Goal: Task Accomplishment & Management: Complete application form

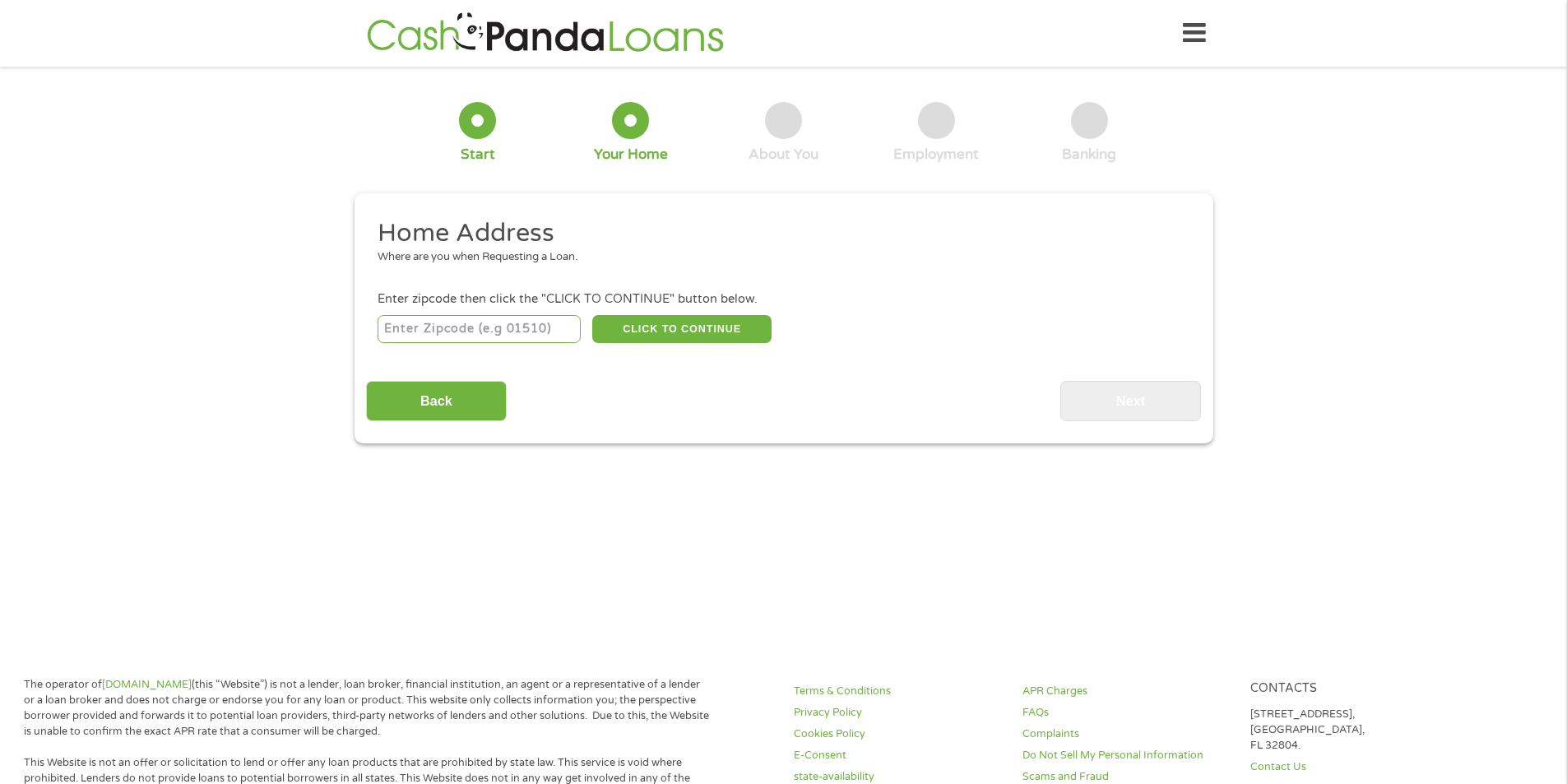
click at [453, 324] on input "number" at bounding box center [479, 329] width 203 height 28
type input "37067"
click at [440, 400] on input "Back" at bounding box center [437, 400] width 140 height 40
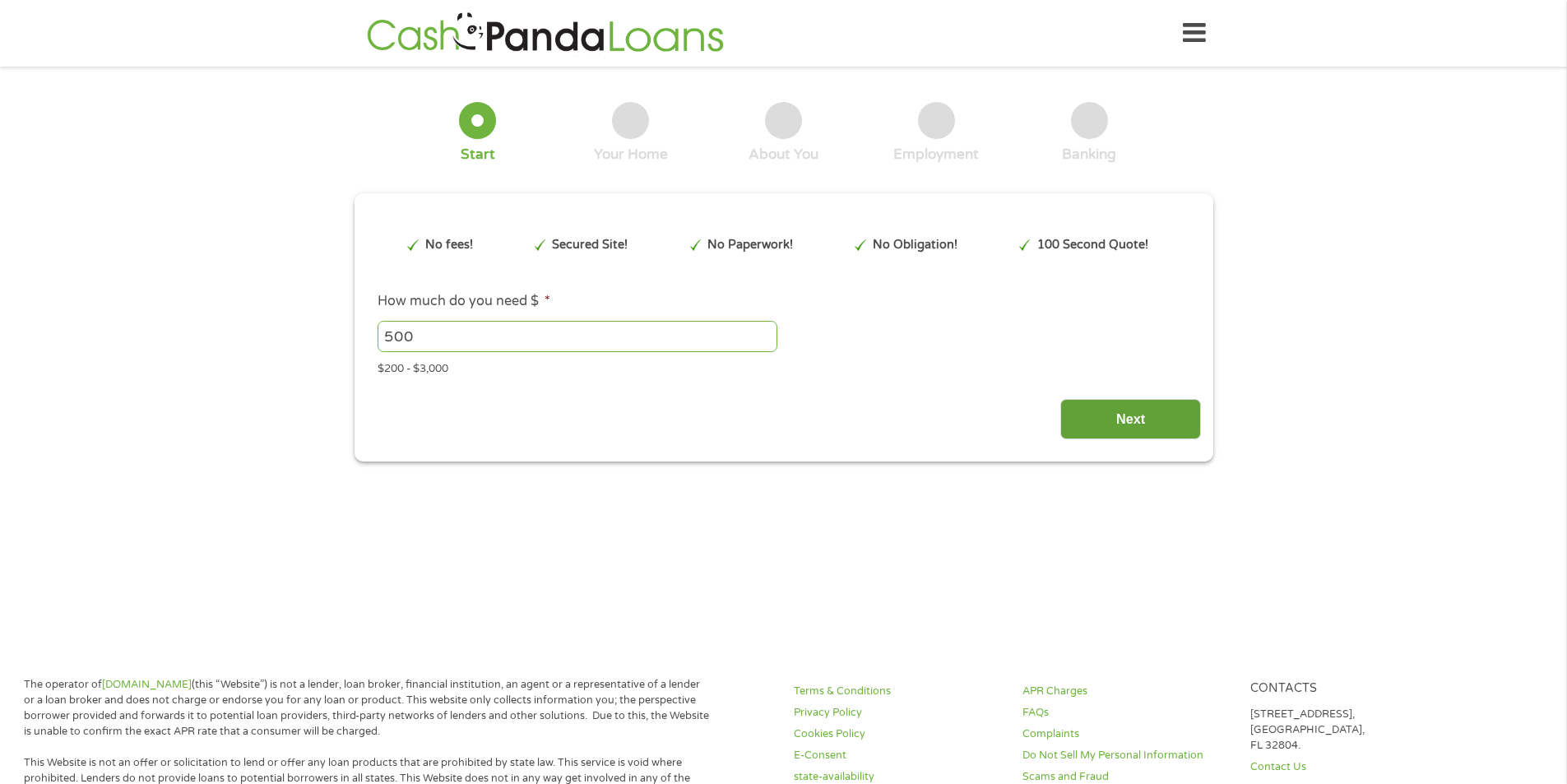
click at [1142, 416] on input "Next" at bounding box center [1130, 419] width 140 height 40
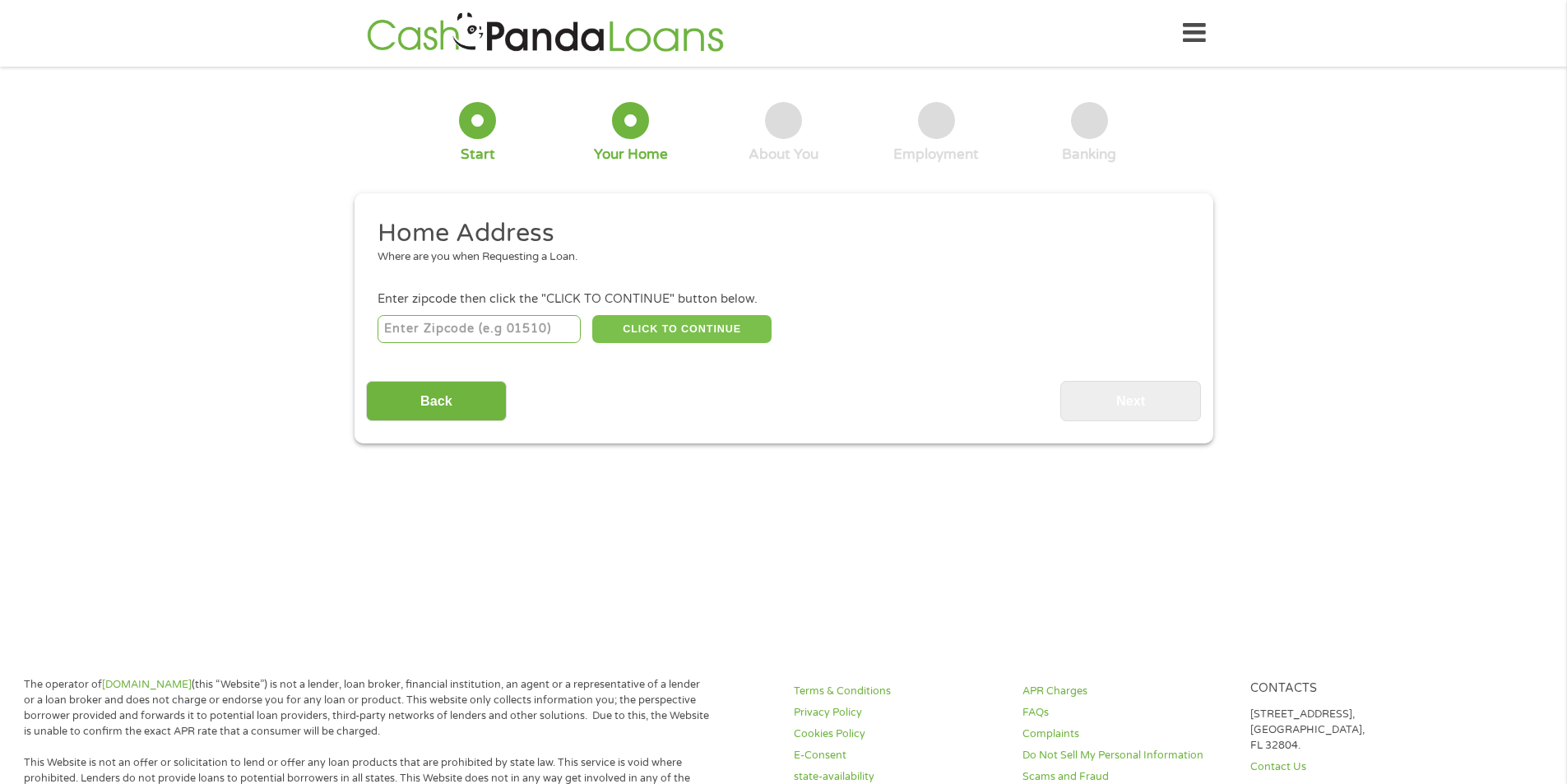
click at [651, 322] on button "CLICK TO CONTINUE" at bounding box center [683, 329] width 180 height 28
click at [421, 320] on input "number" at bounding box center [479, 329] width 203 height 28
type input "37067"
click at [669, 322] on button "CLICK TO CONTINUE" at bounding box center [683, 329] width 180 height 28
type input "37067"
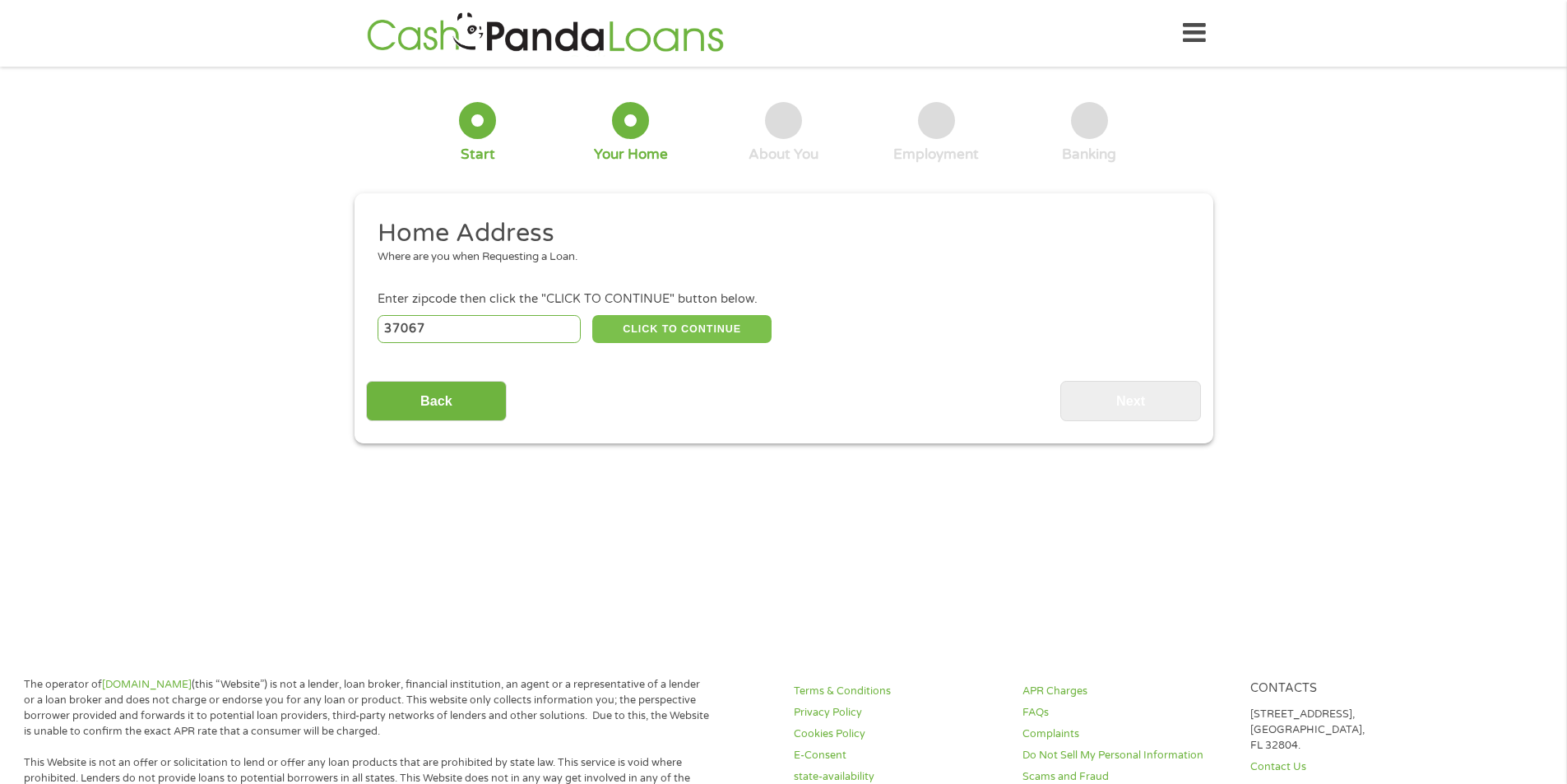
type input "Franklin"
select select "[US_STATE]"
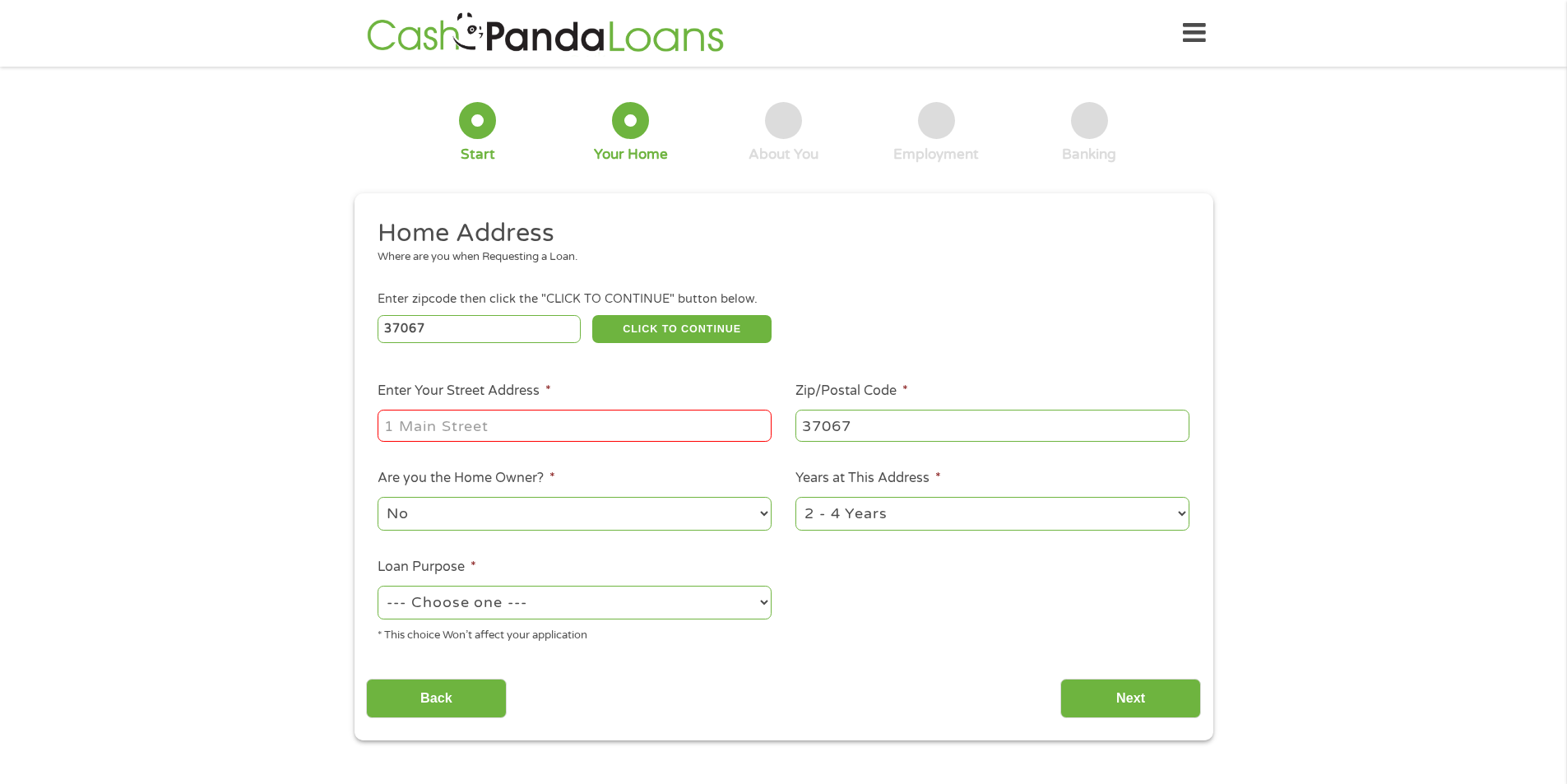
click at [410, 427] on input "Enter Your Street Address *" at bounding box center [575, 424] width 395 height 31
type input "[STREET_ADDRESS]"
click at [759, 602] on select "--- Choose one --- Pay Bills Debt Consolidation Home Improvement Major Purchase…" at bounding box center [575, 603] width 395 height 34
select select "paybills"
click at [378, 586] on select "--- Choose one --- Pay Bills Debt Consolidation Home Improvement Major Purchase…" at bounding box center [575, 603] width 395 height 34
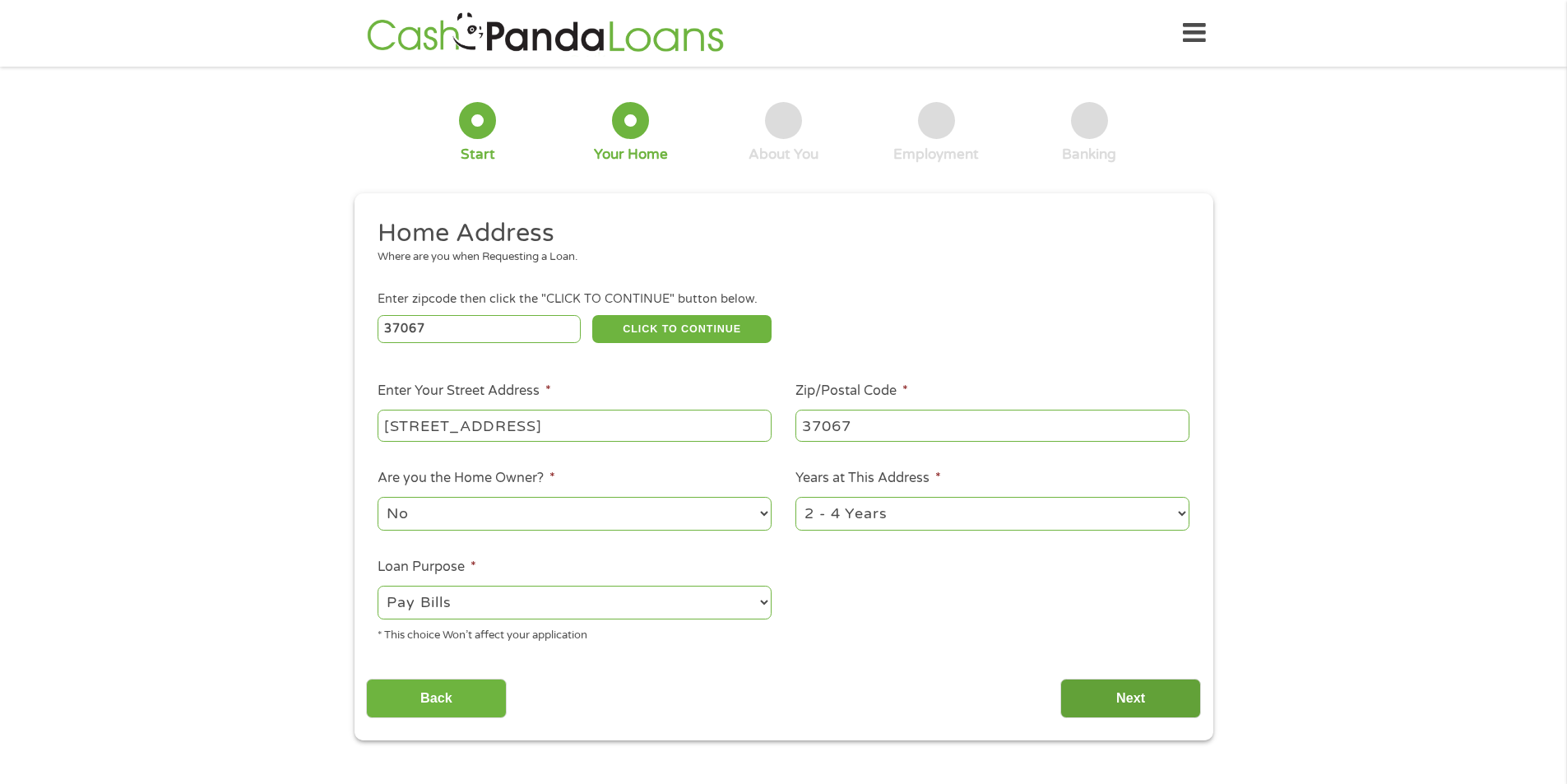
click at [1133, 695] on input "Next" at bounding box center [1130, 698] width 140 height 40
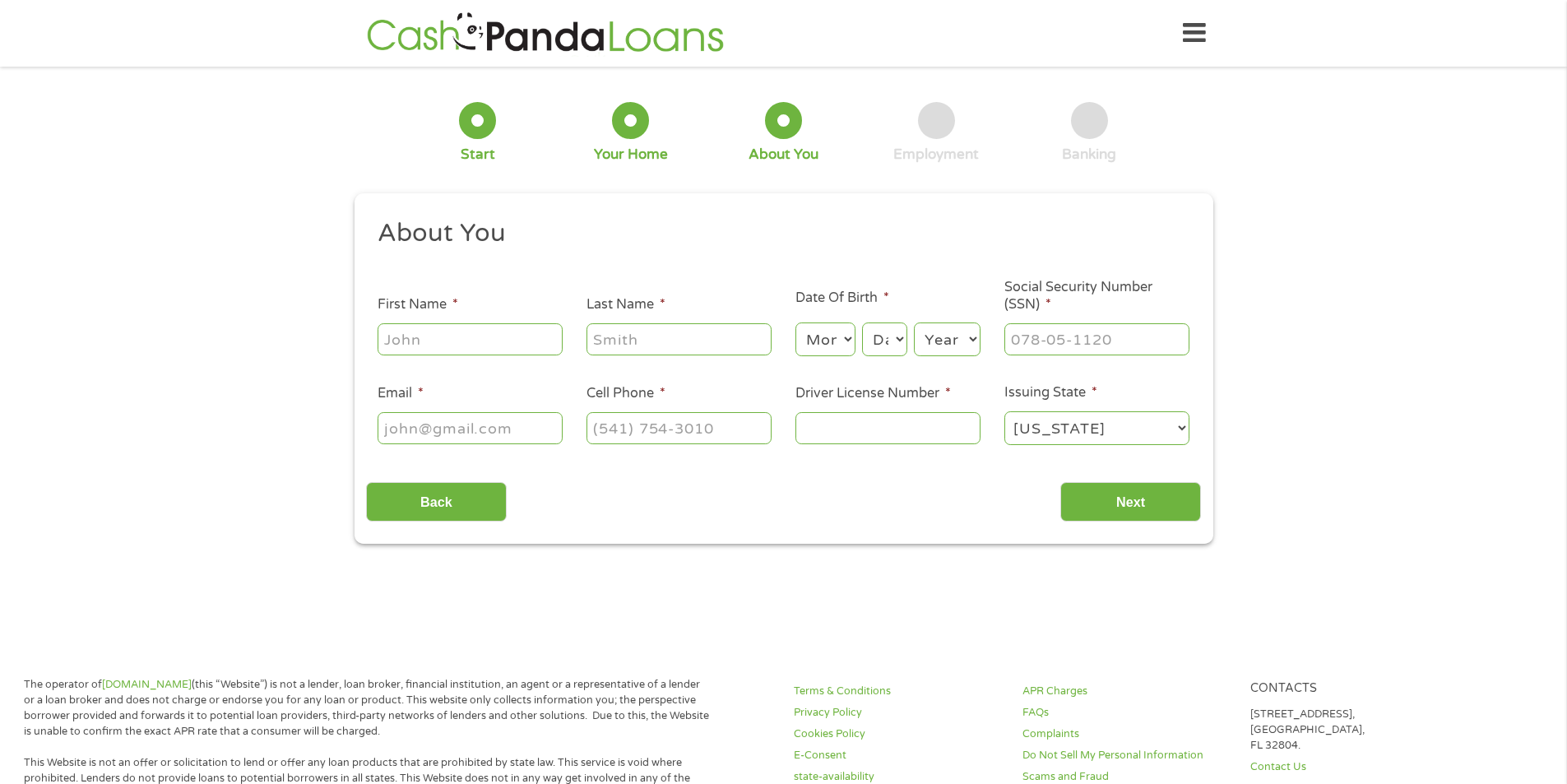
click at [408, 336] on input "First Name *" at bounding box center [470, 338] width 185 height 31
type input "[DEMOGRAPHIC_DATA]"
type input "West"
type input "[PHONE_NUMBER]"
click at [1029, 337] on input "___-__-____" at bounding box center [1098, 338] width 185 height 31
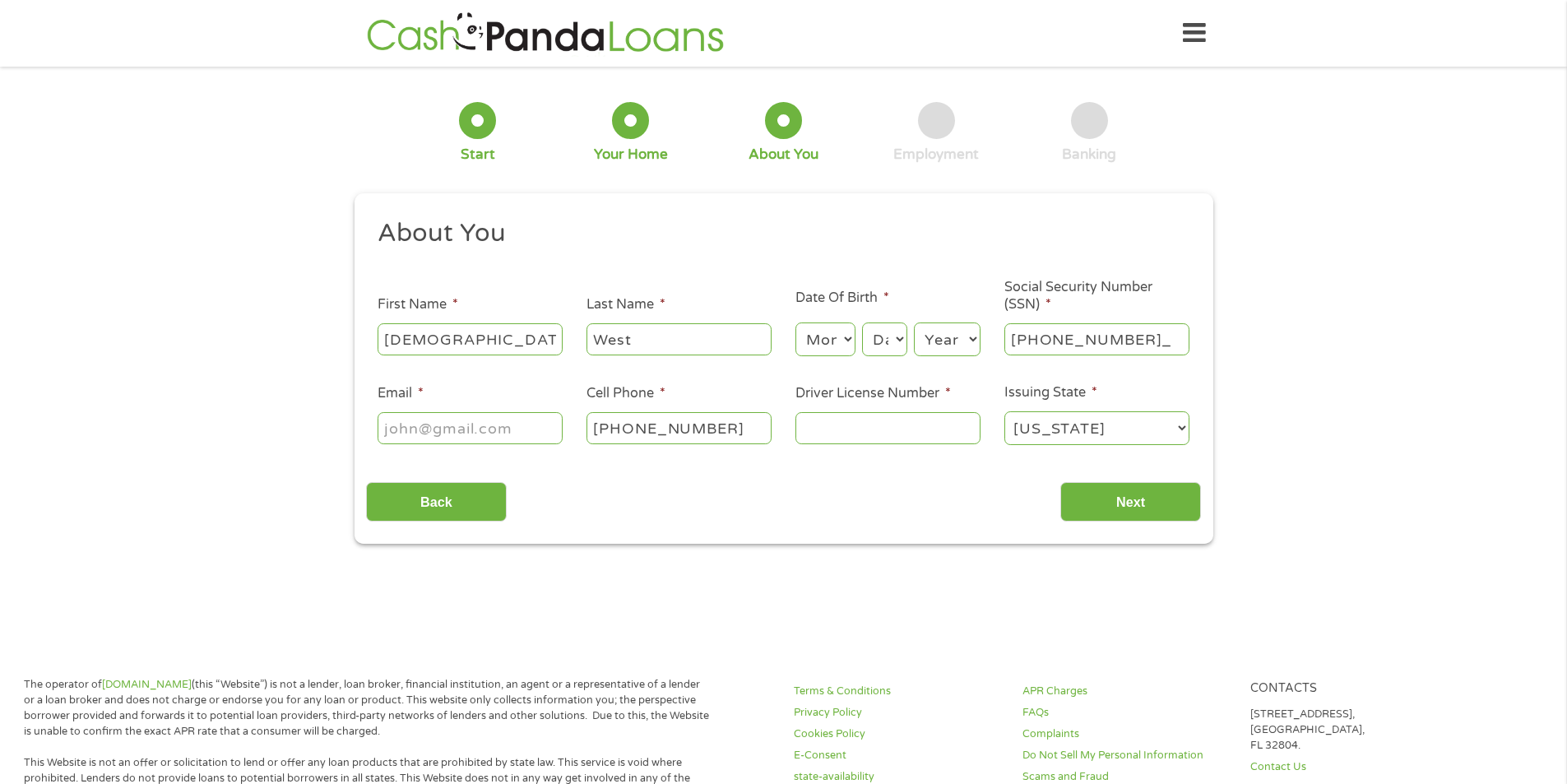
type input "412-35-7057"
click at [845, 333] on select "Month 1 2 3 4 5 6 7 8 9 10 11 12" at bounding box center [826, 339] width 60 height 34
select select "11"
click at [796, 322] on select "Month 1 2 3 4 5 6 7 8 9 10 11 12" at bounding box center [826, 339] width 60 height 34
click at [899, 334] on select "Day 1 2 3 4 5 6 7 8 9 10 11 12 13 14 15 16 17 18 19 20 21 22 23 24 25 26 27 28 …" at bounding box center [884, 339] width 45 height 34
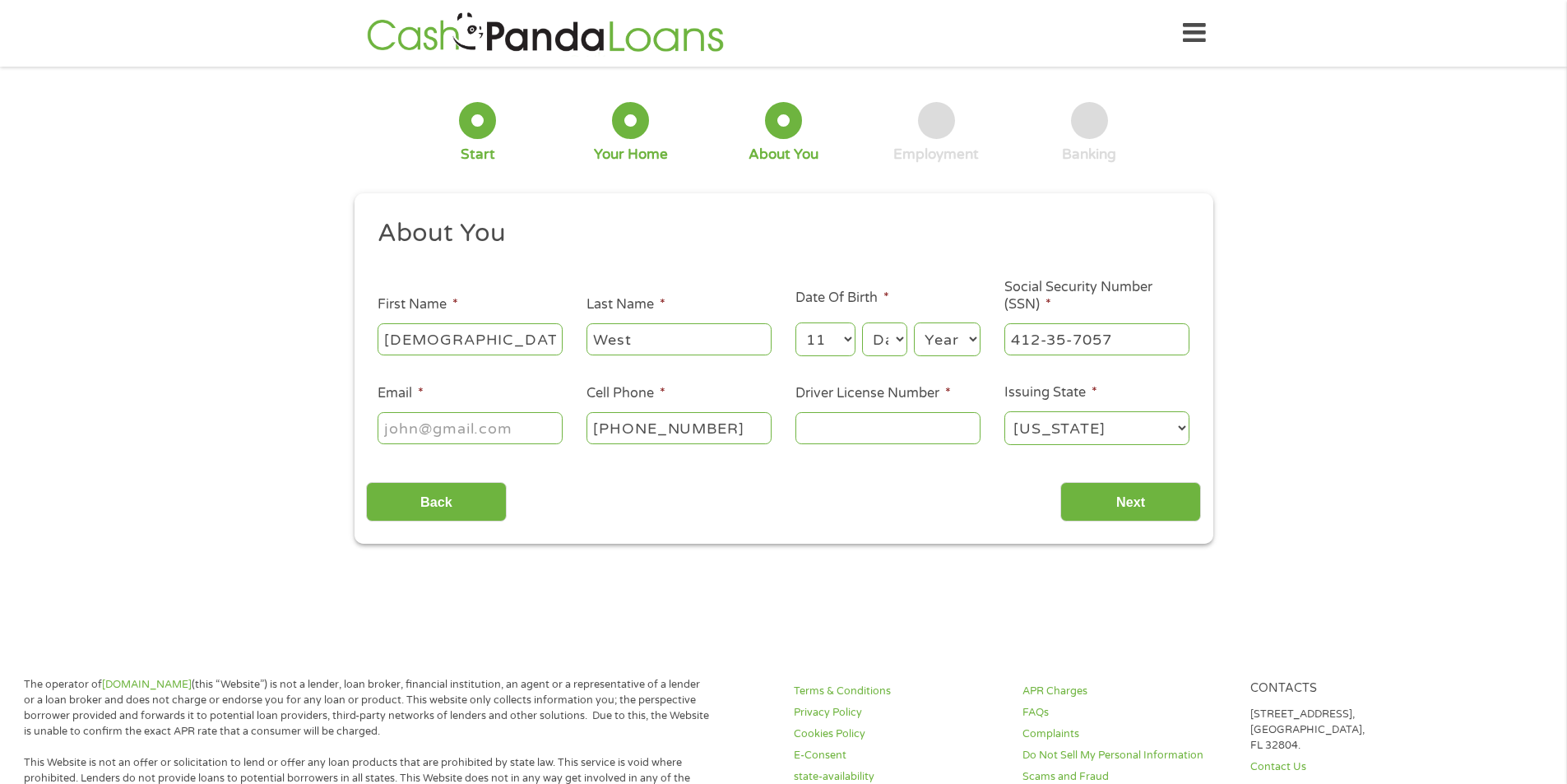
select select "8"
click at [862, 322] on select "Day 1 2 3 4 5 6 7 8 9 10 11 12 13 14 15 16 17 18 19 20 21 22 23 24 25 26 27 28 …" at bounding box center [884, 339] width 45 height 34
drag, startPoint x: 970, startPoint y: 333, endPoint x: 966, endPoint y: 350, distance: 17.5
click at [970, 333] on select "Year [DATE] 2006 2005 2004 2003 2002 2001 2000 1999 1998 1997 1996 1995 1994 19…" at bounding box center [947, 339] width 66 height 34
select select "1970"
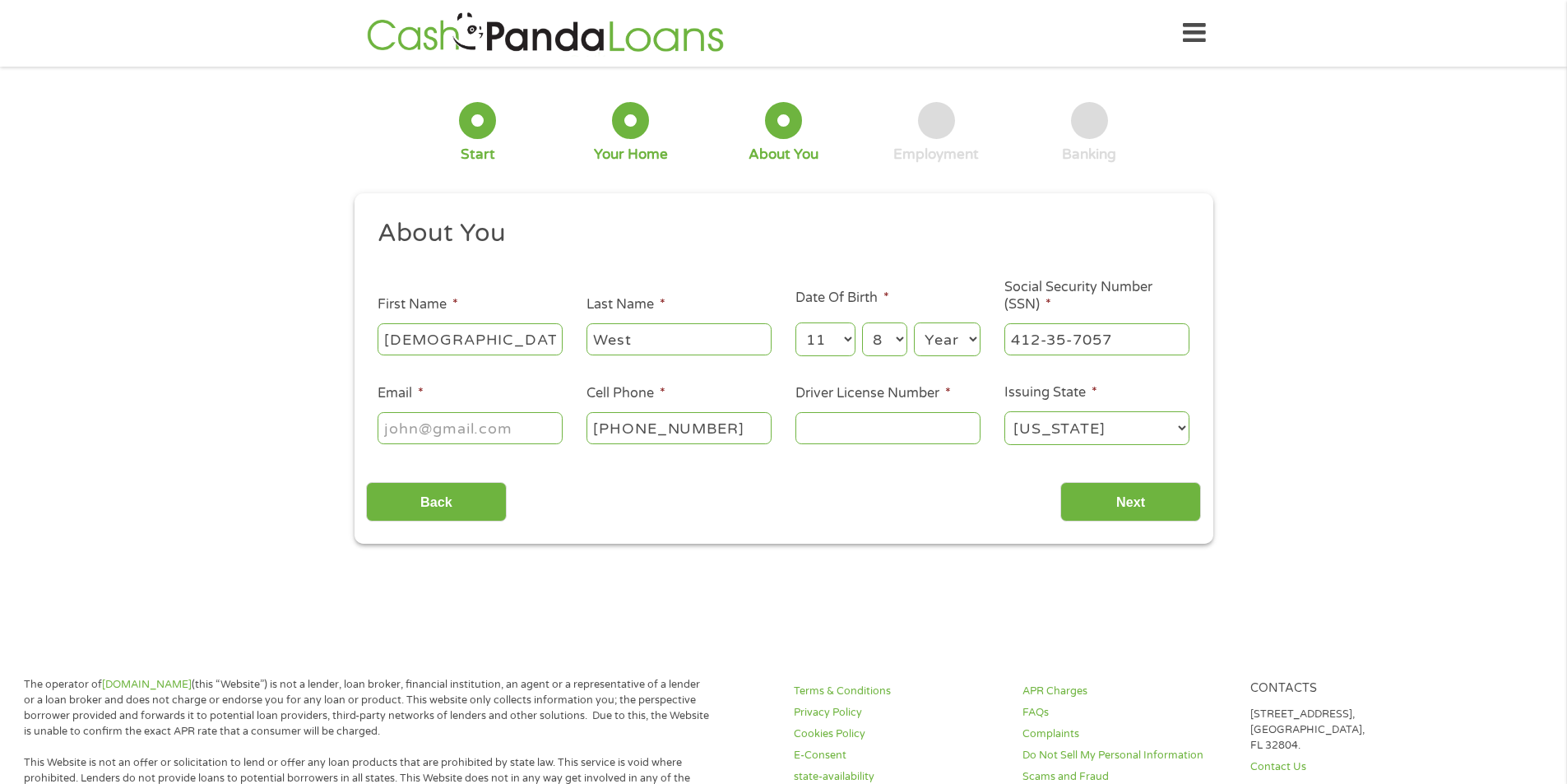
click at [914, 322] on select "Year [DATE] 2006 2005 2004 2003 2002 2001 2000 1999 1998 1997 1996 1995 1994 19…" at bounding box center [947, 339] width 66 height 34
click at [829, 429] on input "Driver License Number *" at bounding box center [888, 427] width 185 height 31
click at [815, 427] on input "Driver License Number *" at bounding box center [888, 427] width 185 height 31
type input "68121299"
click at [408, 428] on input "Email *" at bounding box center [470, 427] width 185 height 31
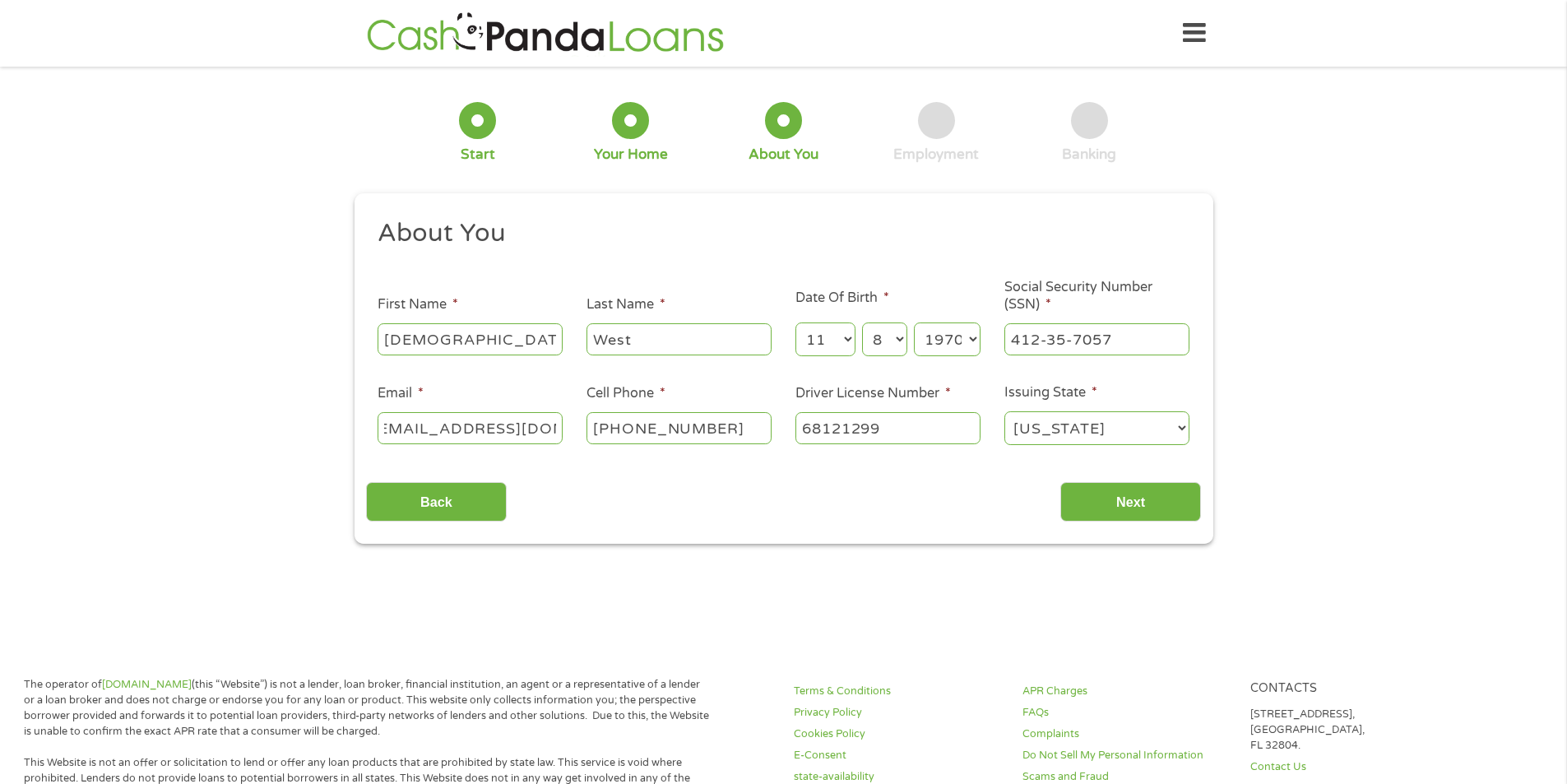
scroll to position [0, 29]
type input "[EMAIL_ADDRESS][DOMAIN_NAME]"
click at [1121, 504] on input "Next" at bounding box center [1130, 502] width 140 height 40
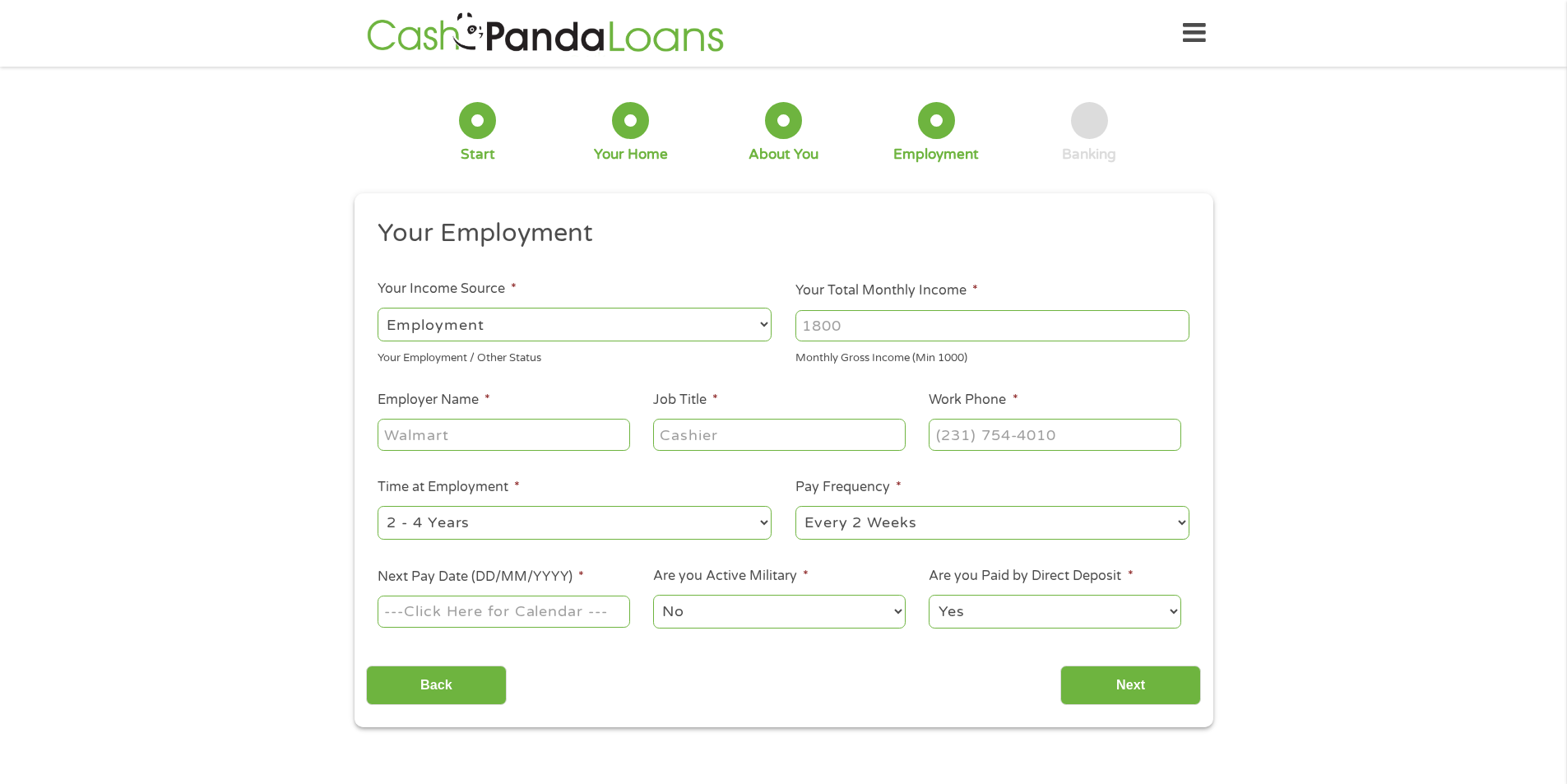
click at [864, 324] on input "Your Total Monthly Income *" at bounding box center [993, 325] width 395 height 31
drag, startPoint x: 877, startPoint y: 324, endPoint x: 755, endPoint y: 319, distance: 122.1
click at [755, 319] on ul "Your Employment Your Income Source * --- Choose one --- Employment [DEMOGRAPHIC…" at bounding box center [784, 430] width 835 height 426
type input "3900.00"
click at [418, 428] on input "Employer Name *" at bounding box center [503, 434] width 252 height 31
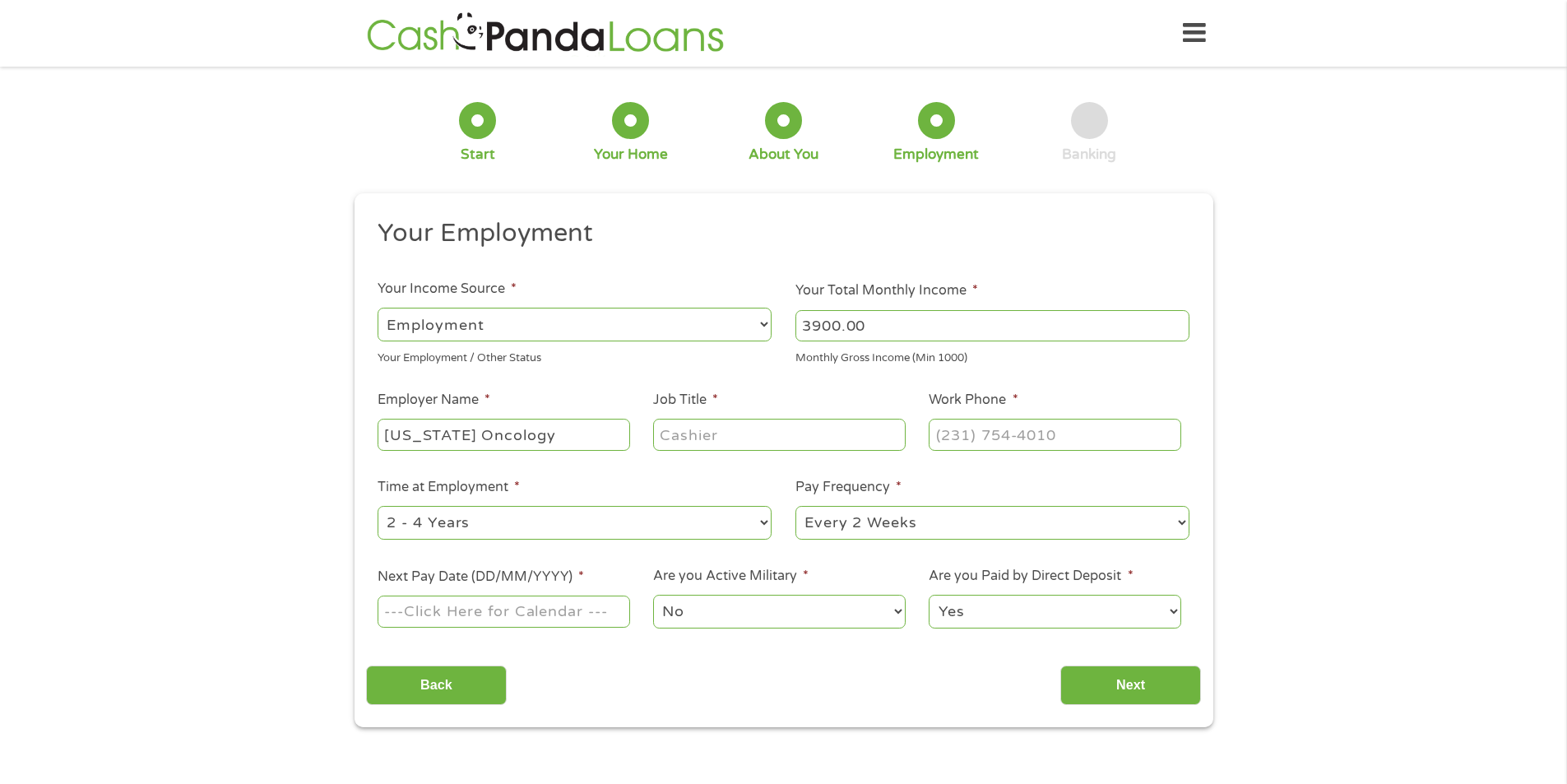
type input "[US_STATE] Oncology"
click at [715, 434] on input "Job Title *" at bounding box center [779, 434] width 252 height 31
type input "HIM Specialist"
click at [964, 436] on input "(___) ___-____" at bounding box center [1055, 434] width 252 height 31
drag, startPoint x: 1063, startPoint y: 435, endPoint x: 886, endPoint y: 436, distance: 177.0
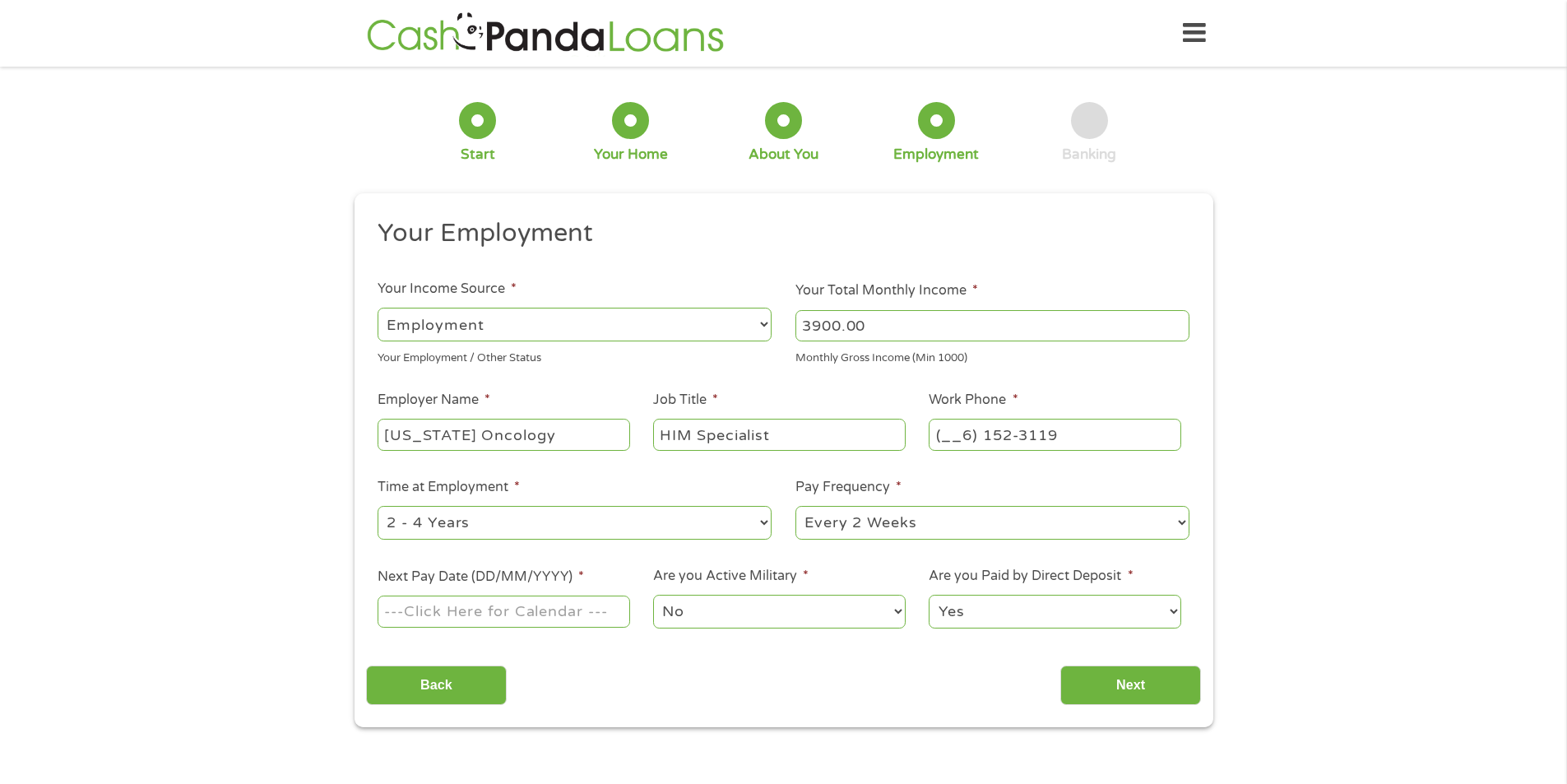
click at [886, 436] on ul "Your Employment Your Income Source * --- Choose one --- Employment [DEMOGRAPHIC…" at bounding box center [784, 430] width 835 height 426
type input "[PHONE_NUMBER]"
click at [395, 609] on input "Next Pay Date (DD/MM/YYYY) *" at bounding box center [503, 610] width 252 height 31
type input "[DATE]"
click at [1132, 688] on input "Next" at bounding box center [1130, 685] width 140 height 40
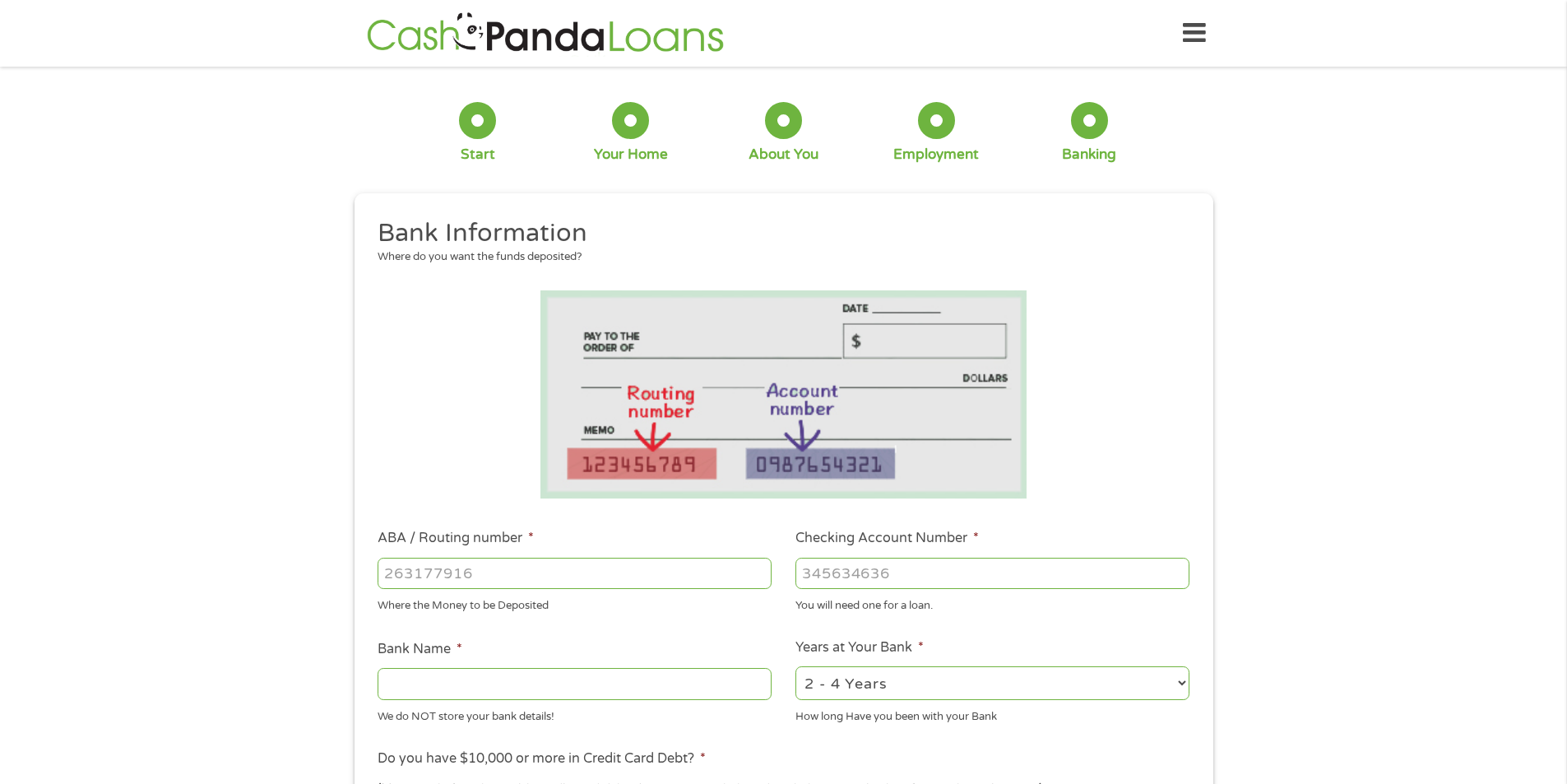
click at [395, 568] on input "ABA / Routing number *" at bounding box center [575, 573] width 395 height 31
click at [397, 573] on input "ABA / Routing number *" at bounding box center [575, 573] width 395 height 31
type input "031101279"
type input "THE BANCORP BANK"
type input "031101279"
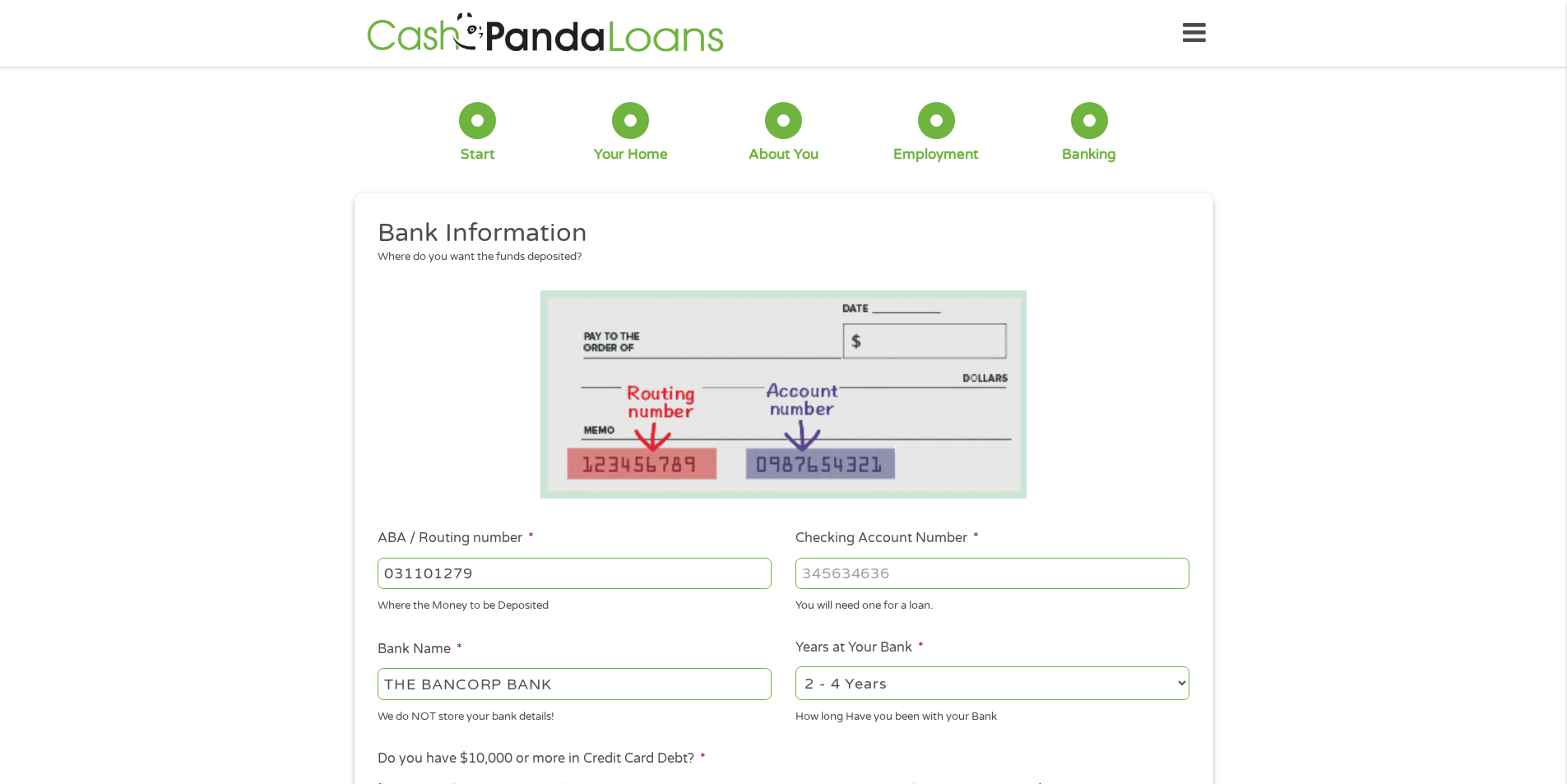
click at [864, 566] on input "Checking Account Number *" at bounding box center [993, 573] width 395 height 31
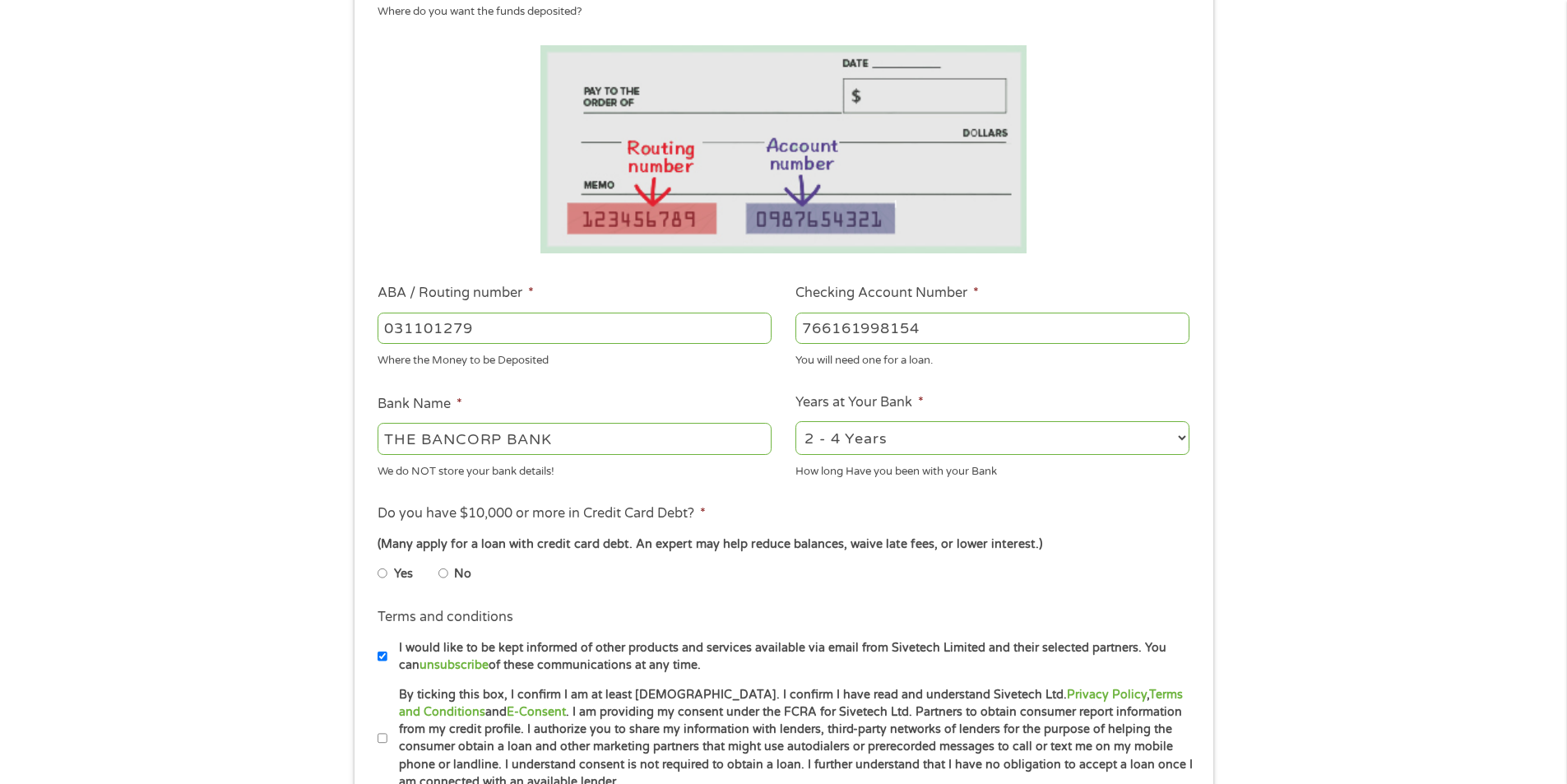
scroll to position [247, 0]
type input "766161998154"
click at [442, 570] on input "No" at bounding box center [443, 572] width 10 height 26
radio input "true"
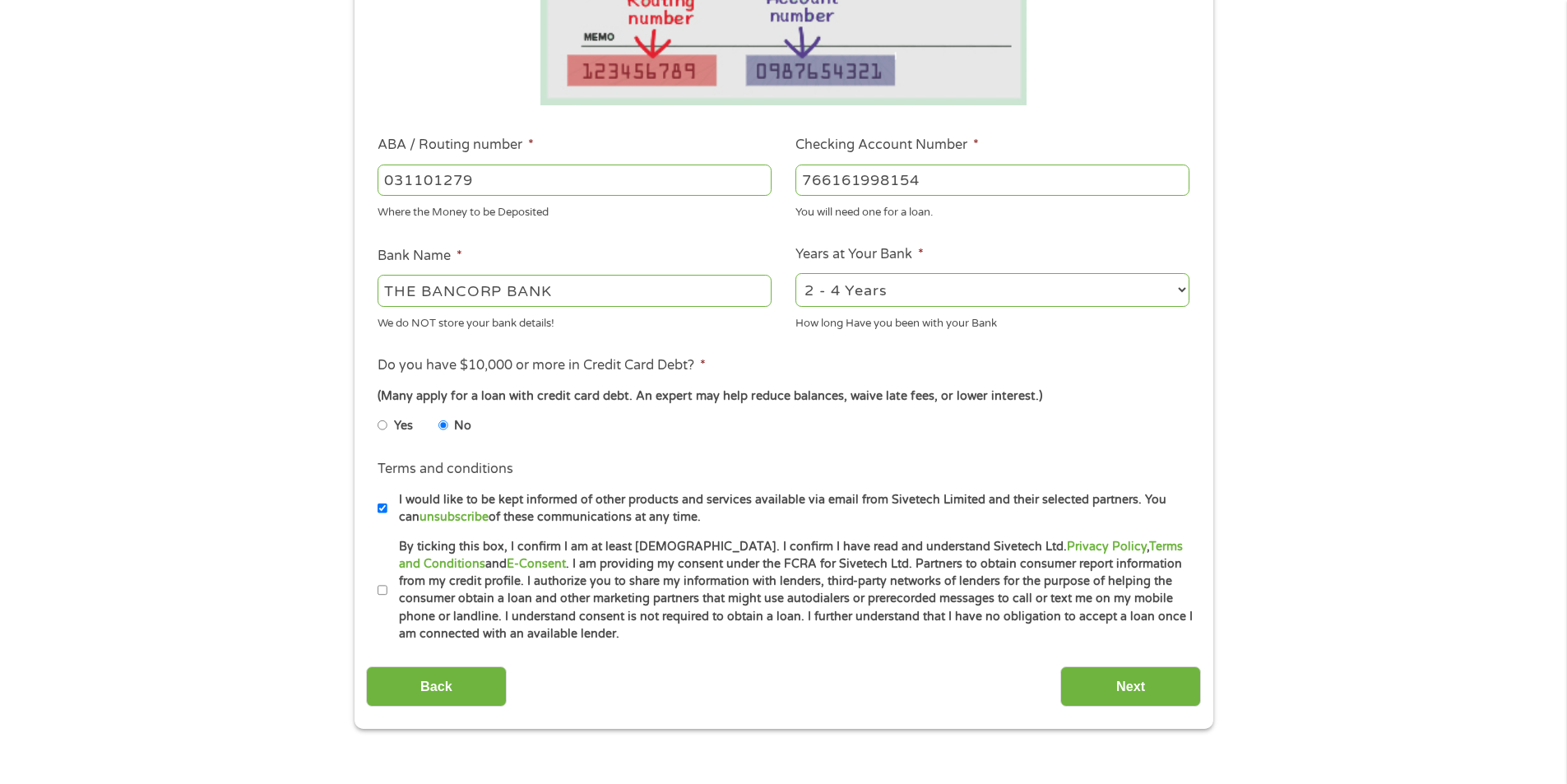
scroll to position [411, 0]
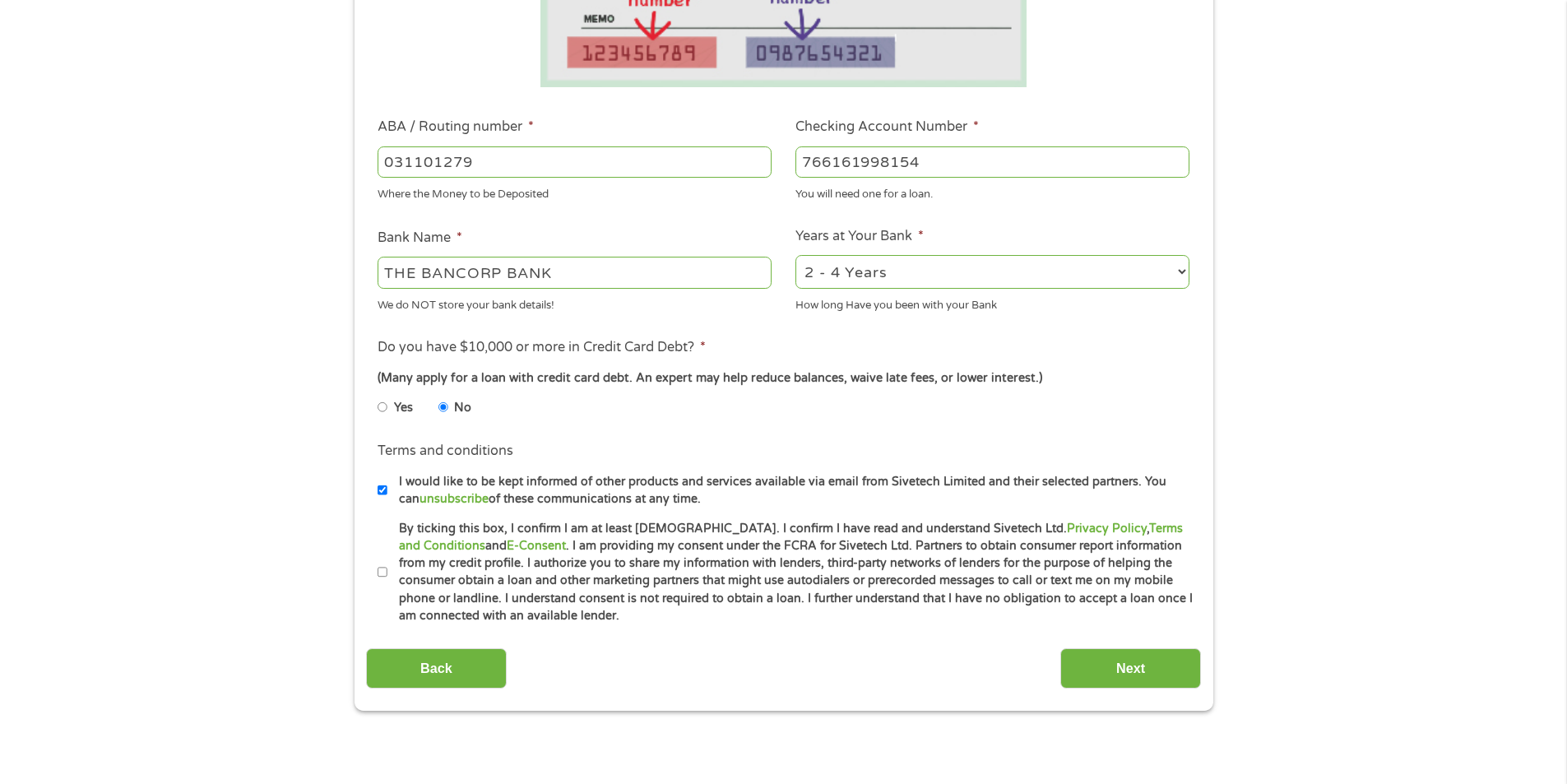
click at [381, 569] on input "By ticking this box, I confirm I am at least [DEMOGRAPHIC_DATA]. I confirm I ha…" at bounding box center [382, 572] width 10 height 26
checkbox input "true"
click at [1125, 663] on input "Next" at bounding box center [1130, 667] width 140 height 40
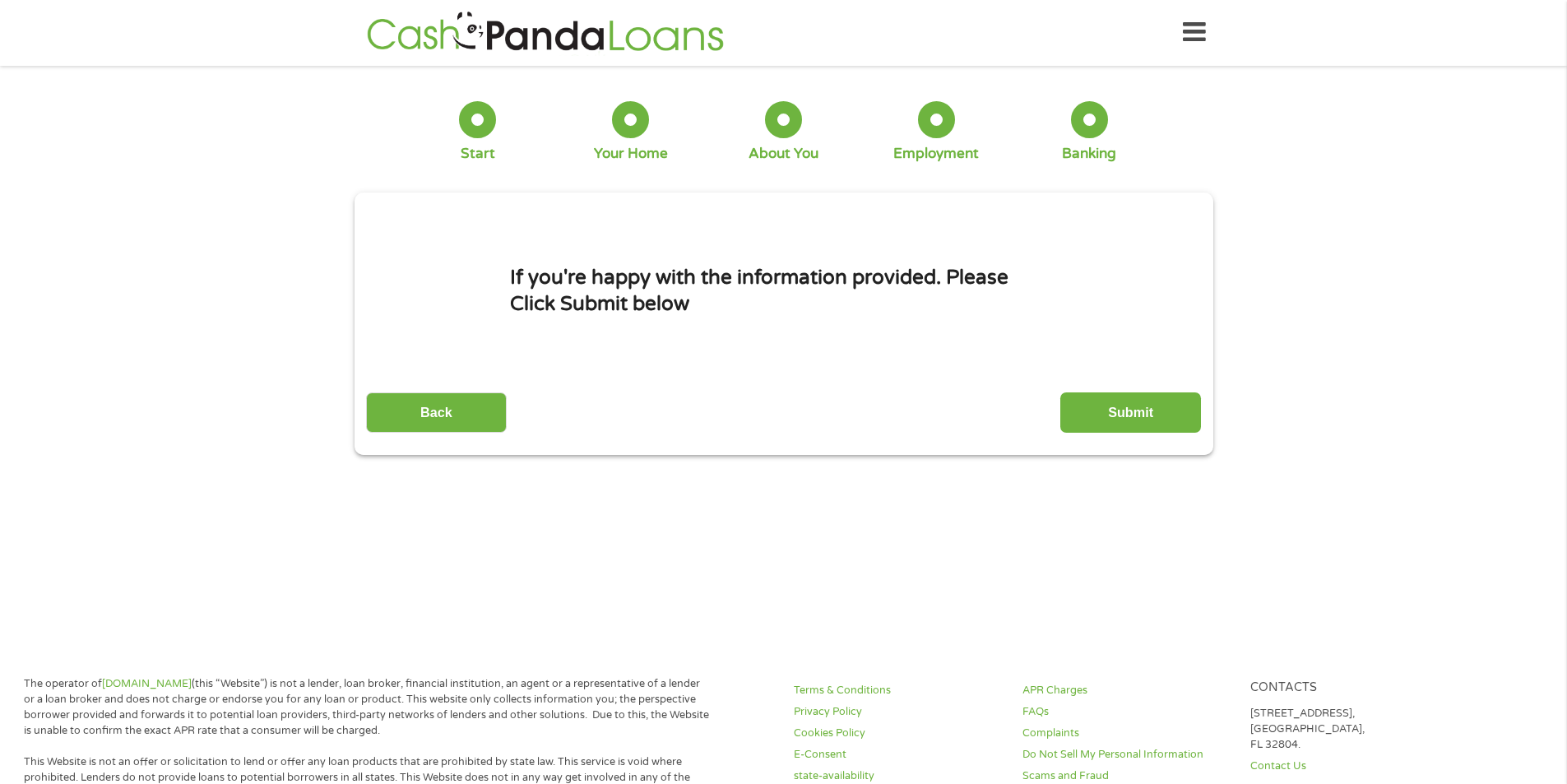
scroll to position [0, 0]
click at [1125, 410] on input "Submit" at bounding box center [1130, 413] width 140 height 40
